Goal: Find specific page/section: Find specific page/section

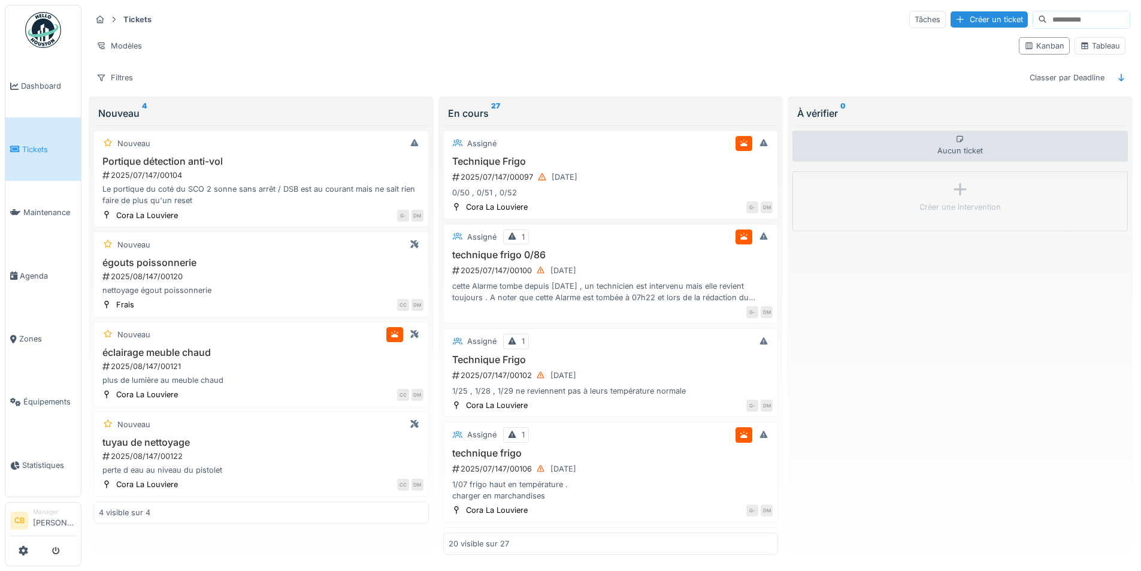
click at [29, 146] on span "Tickets" at bounding box center [49, 149] width 54 height 11
